Goal: Book appointment/travel/reservation

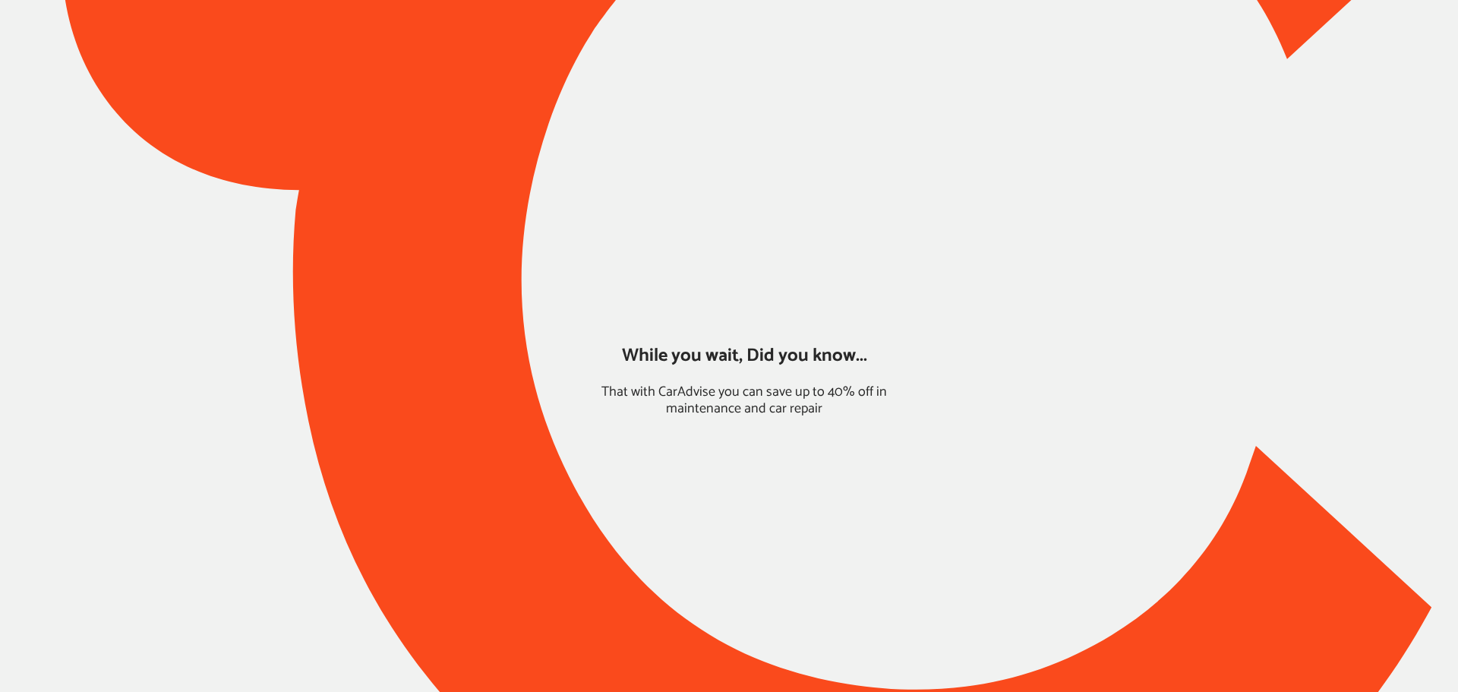
type input "*****"
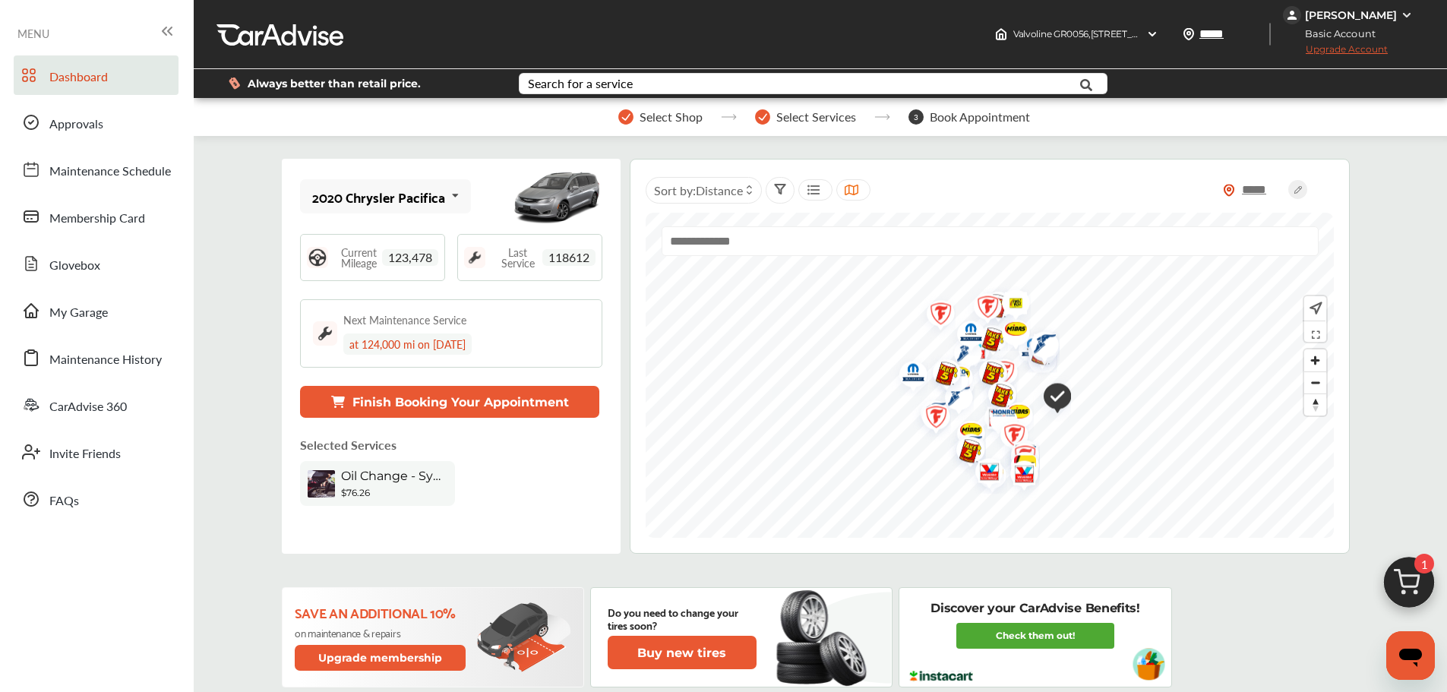
click at [418, 189] on div "2020 Chrysler Pacifica" at bounding box center [378, 196] width 133 height 15
click at [1405, 577] on img at bounding box center [1408, 586] width 73 height 73
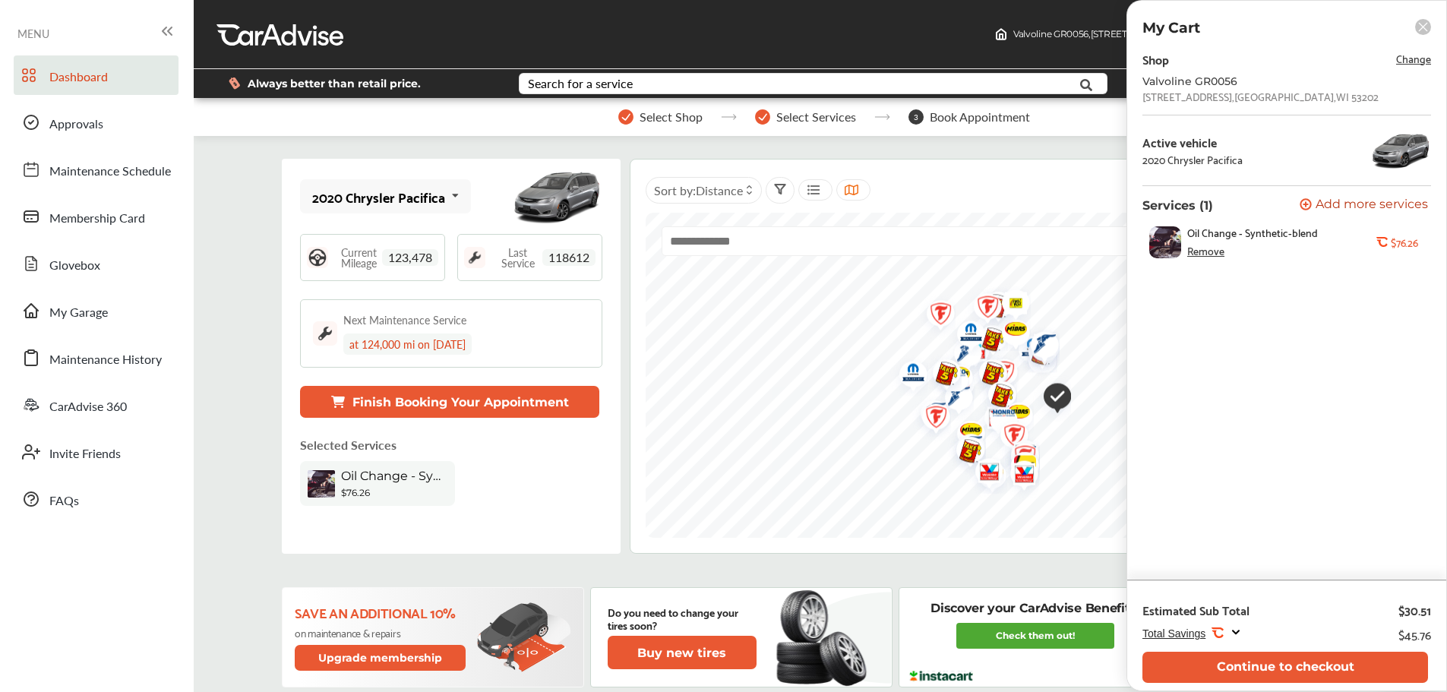
click at [1258, 672] on button "Continue to checkout" at bounding box center [1285, 667] width 286 height 31
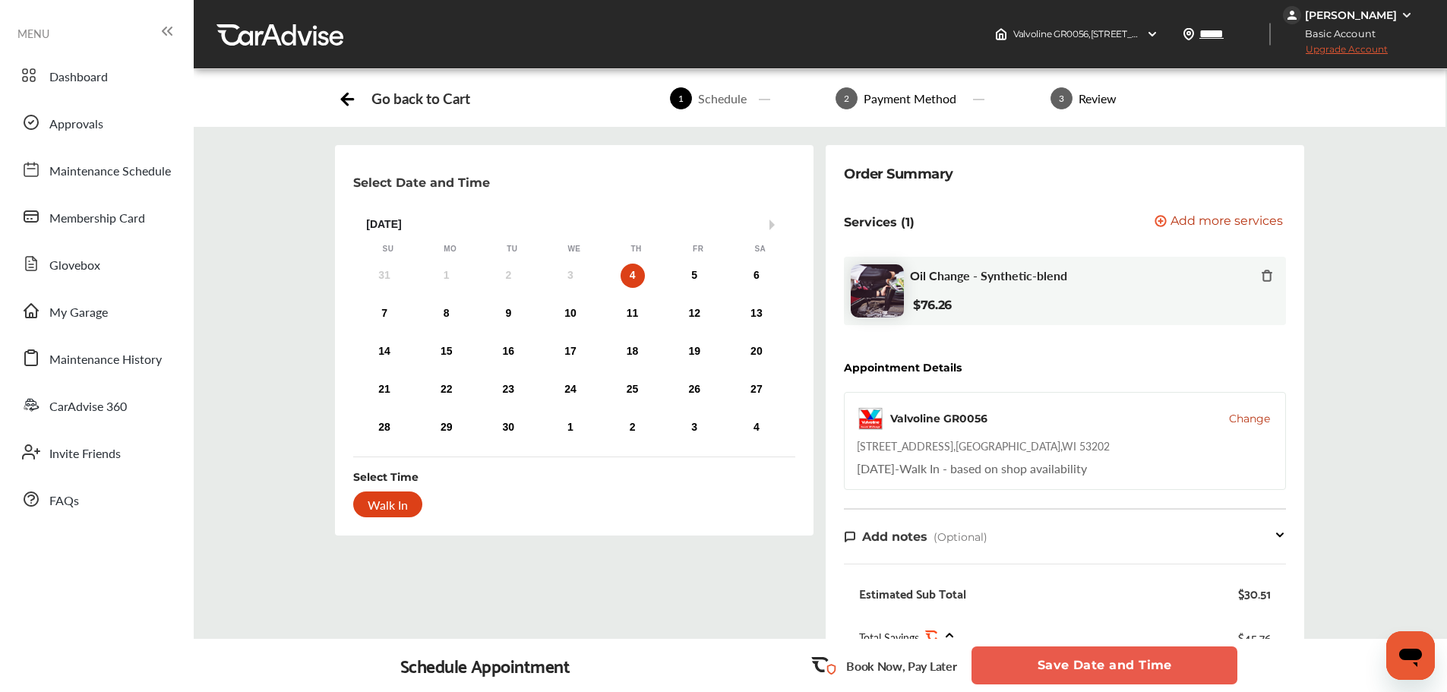
click at [1050, 651] on button "Save Date and Time" at bounding box center [1104, 665] width 266 height 38
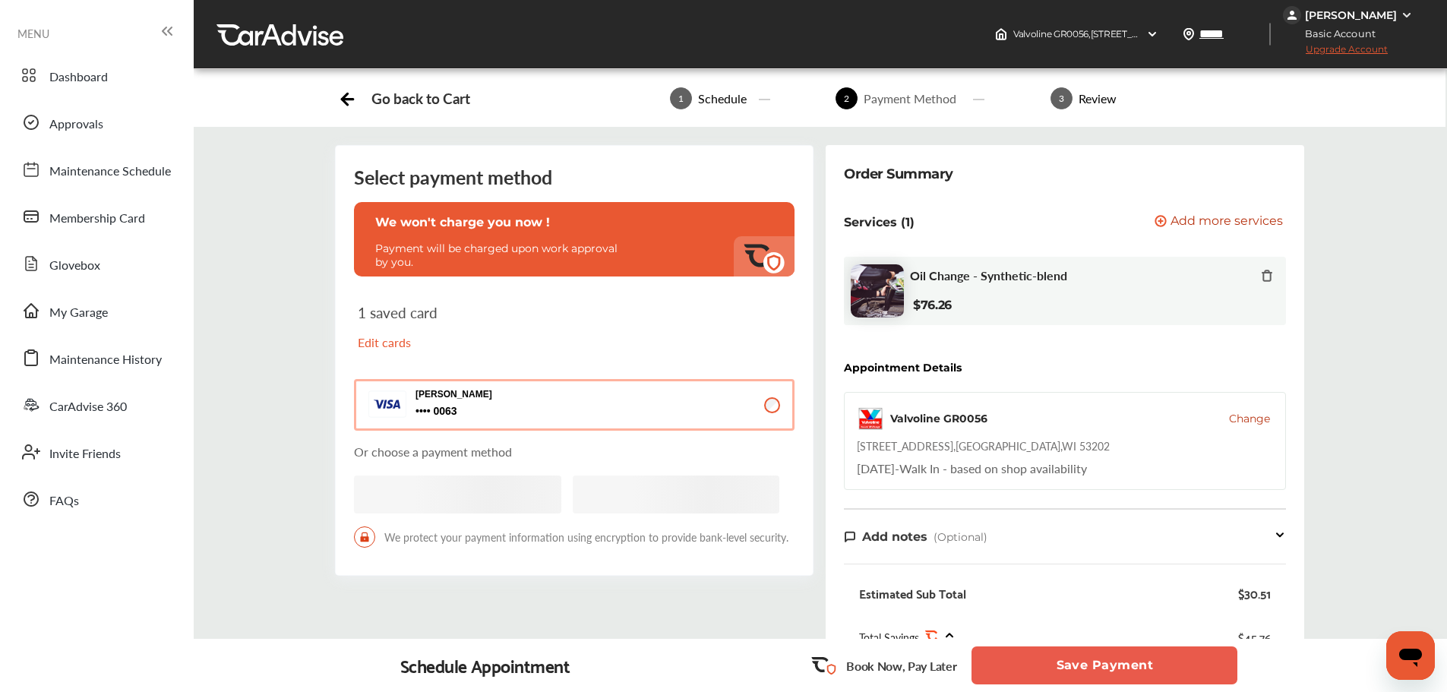
click at [1147, 677] on button "Save Payment" at bounding box center [1104, 665] width 266 height 38
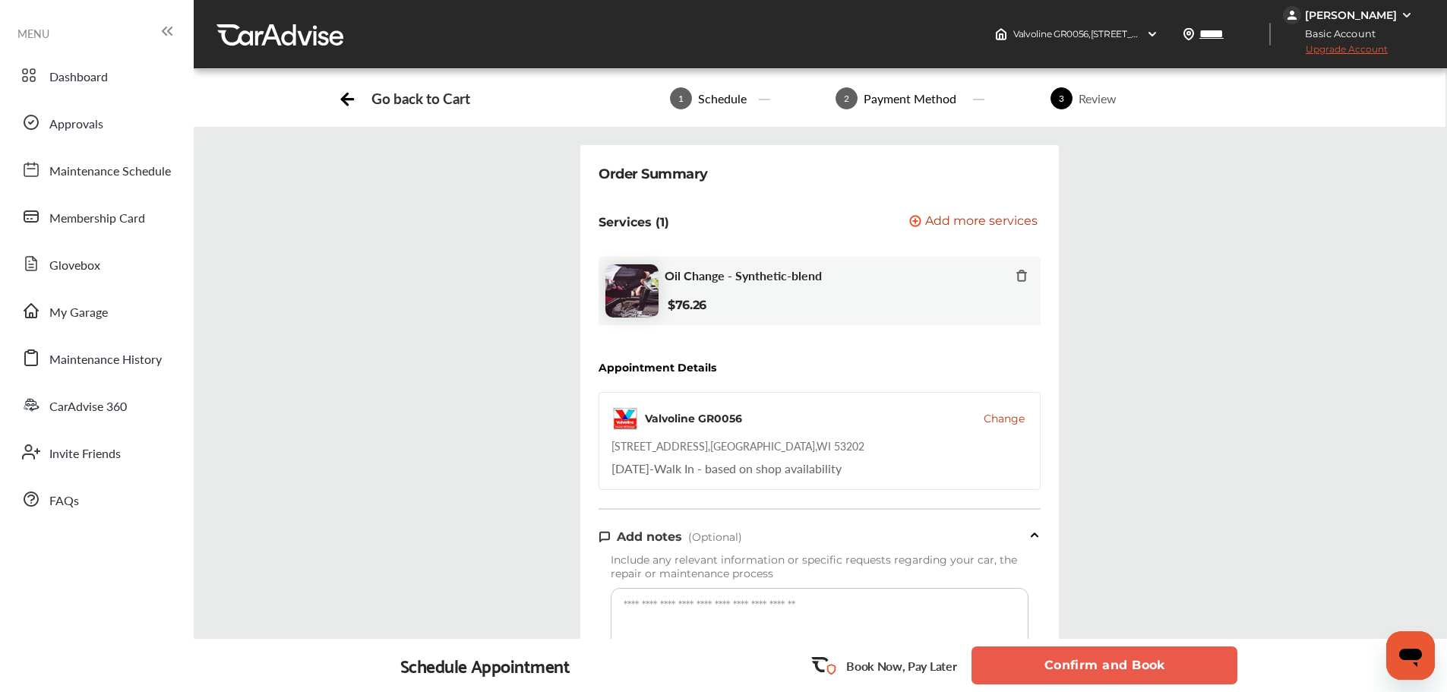
click at [1147, 677] on button "Confirm and Book" at bounding box center [1104, 665] width 266 height 38
